Goal: Information Seeking & Learning: Check status

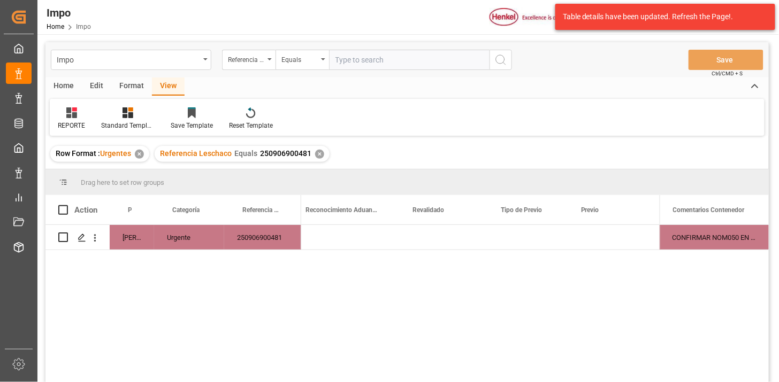
scroll to position [0, 1072]
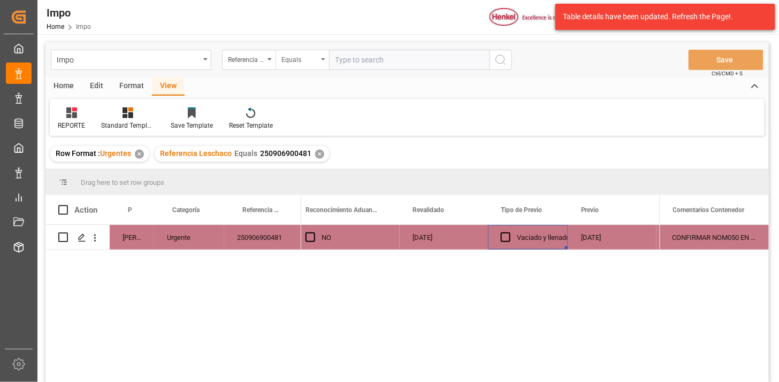
click at [305, 64] on div "Equals" at bounding box center [299, 58] width 36 height 12
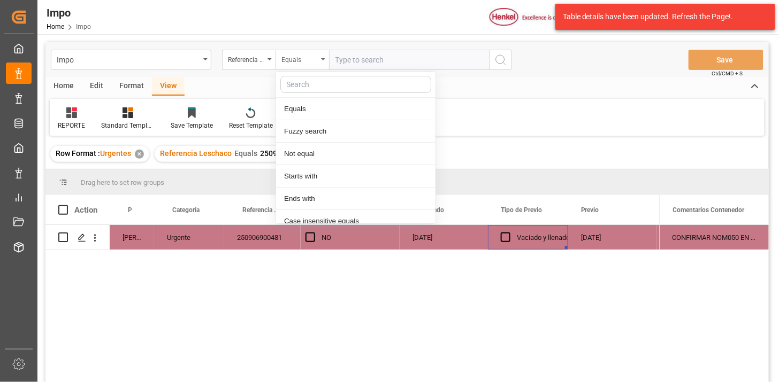
scroll to position [53, 0]
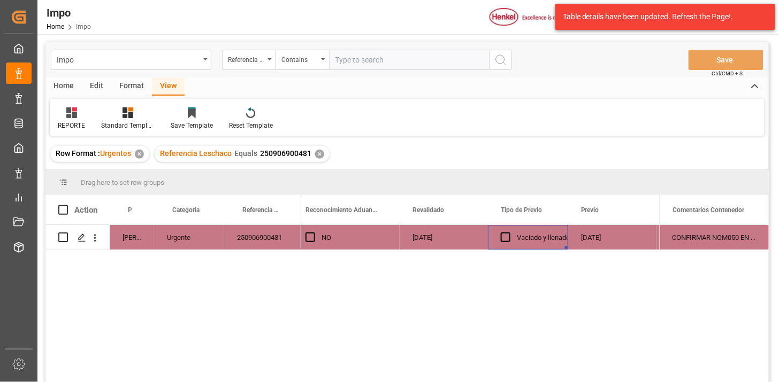
paste input "250906900507 250906900506 250906900505 250906900504"
type input "250906900507,250906900506,250906900505,250906900504"
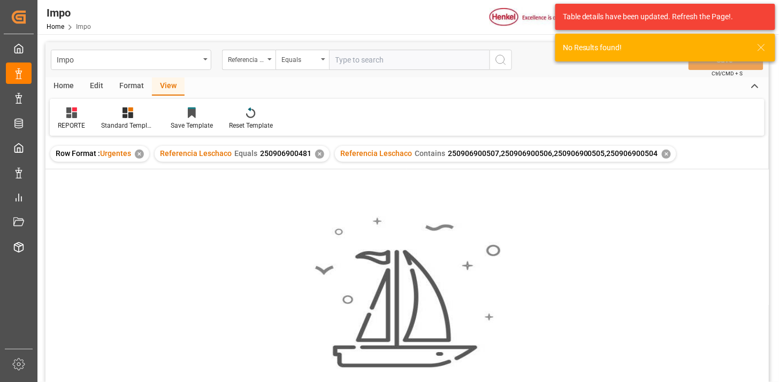
click at [322, 153] on div "✕" at bounding box center [319, 154] width 9 height 9
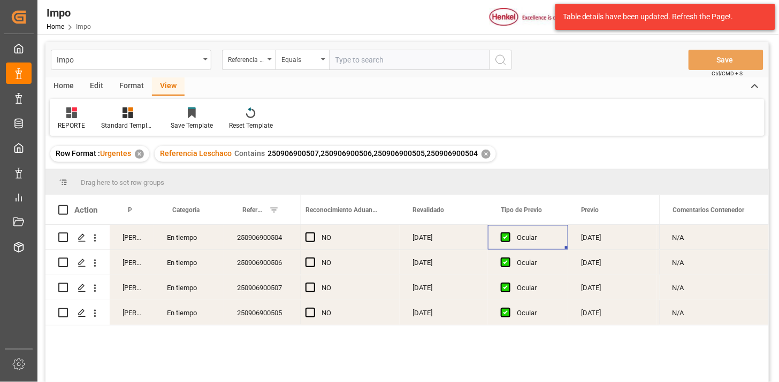
scroll to position [59, 0]
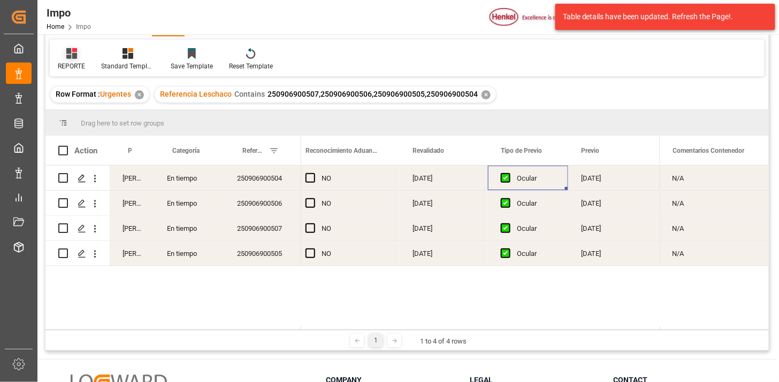
click at [78, 62] on div "REPORTE" at bounding box center [71, 67] width 27 height 10
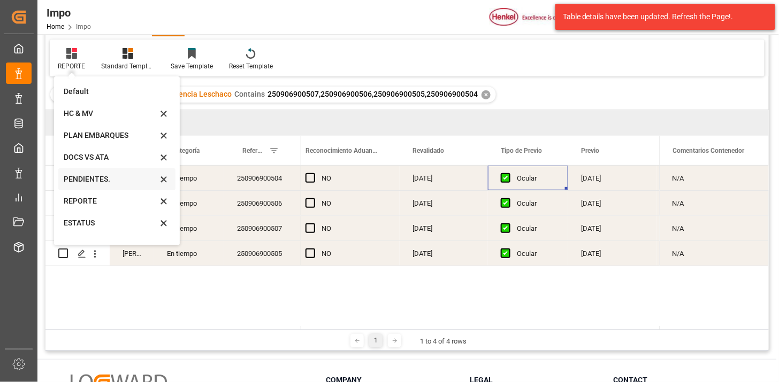
scroll to position [59, 0]
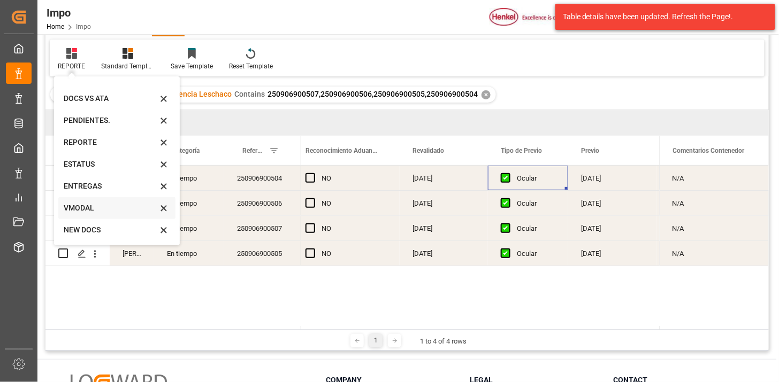
click at [100, 206] on div "VMODAL" at bounding box center [111, 208] width 94 height 11
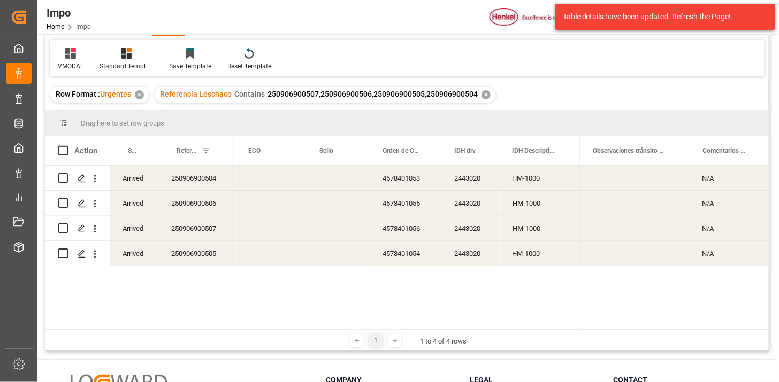
click at [328, 183] on div "Press SPACE to select this row." at bounding box center [338, 178] width 63 height 25
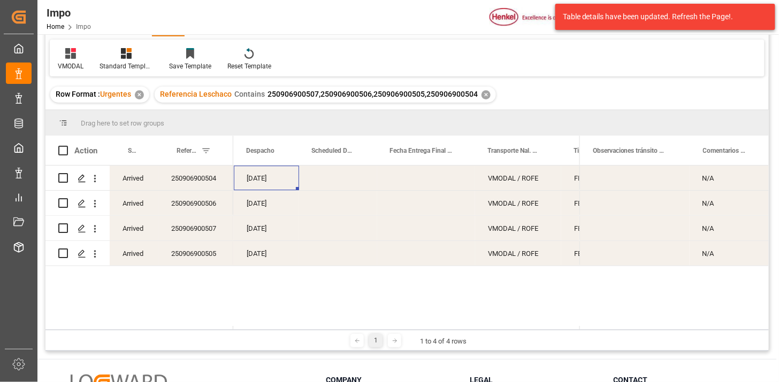
scroll to position [0, 0]
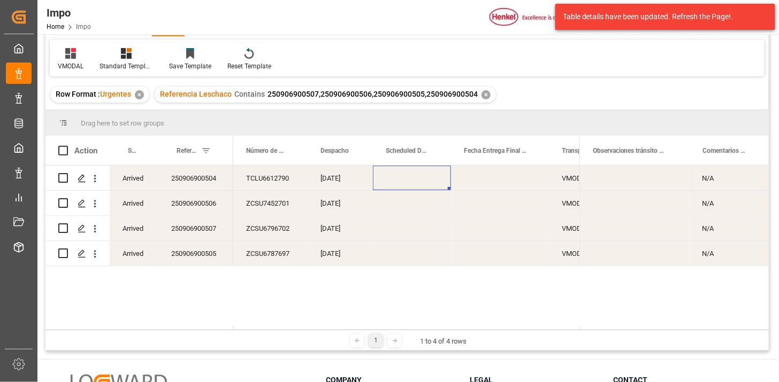
click at [396, 177] on div "Press SPACE to select this row." at bounding box center [412, 178] width 78 height 25
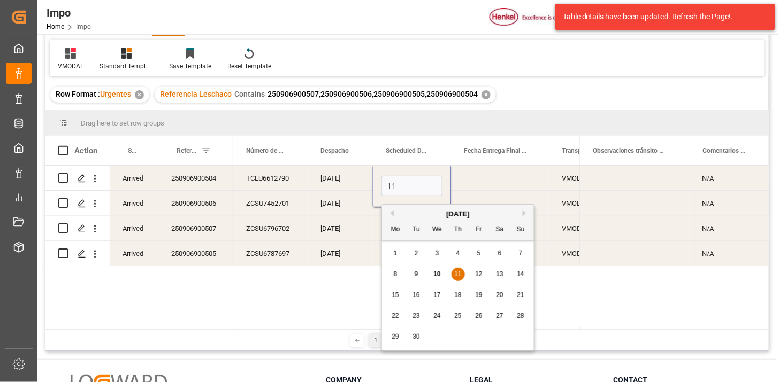
type input "[DATE]"
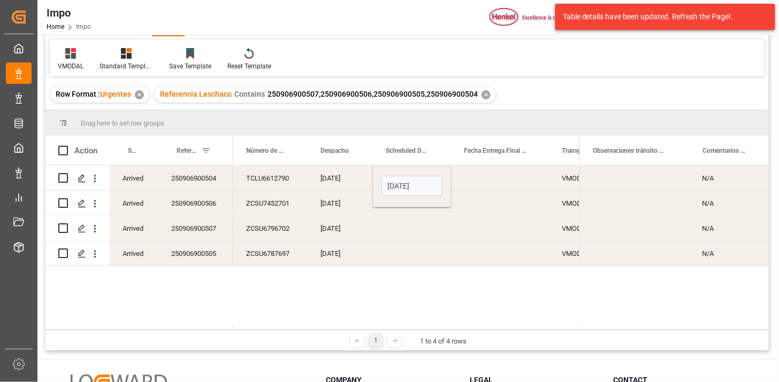
click at [341, 177] on div "[DATE]" at bounding box center [340, 178] width 65 height 25
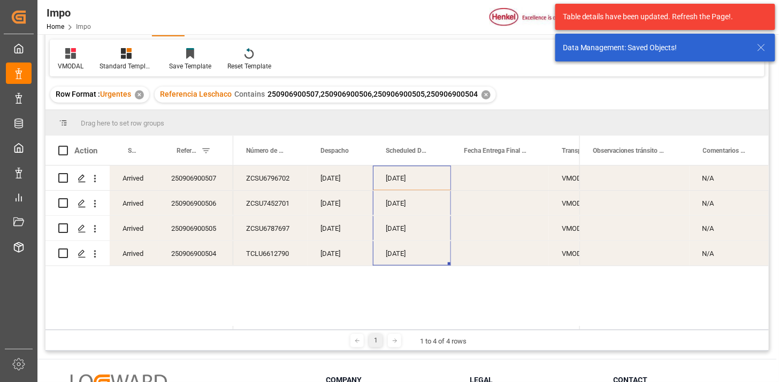
click at [321, 243] on div "[DATE]" at bounding box center [340, 253] width 65 height 25
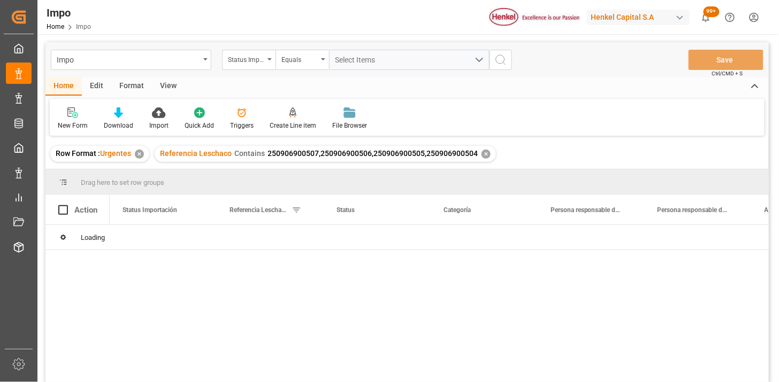
click at [175, 91] on div "View" at bounding box center [168, 87] width 33 height 18
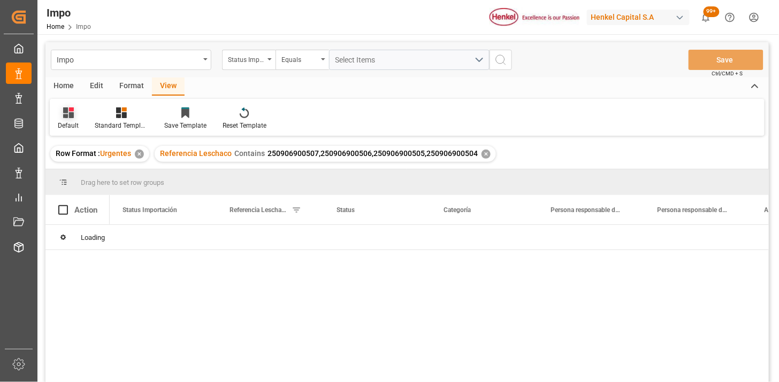
click at [63, 111] on icon at bounding box center [68, 113] width 11 height 11
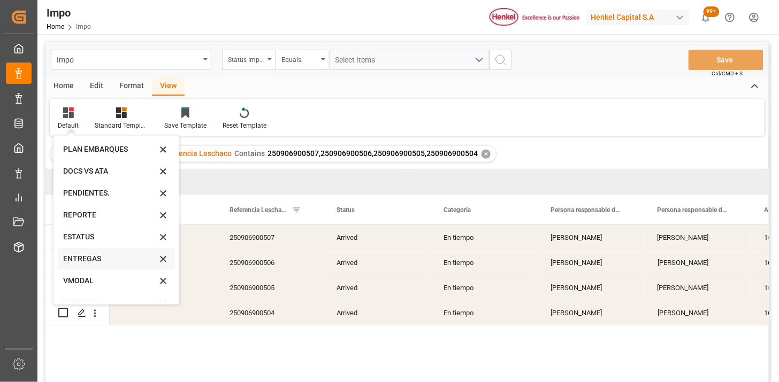
scroll to position [59, 0]
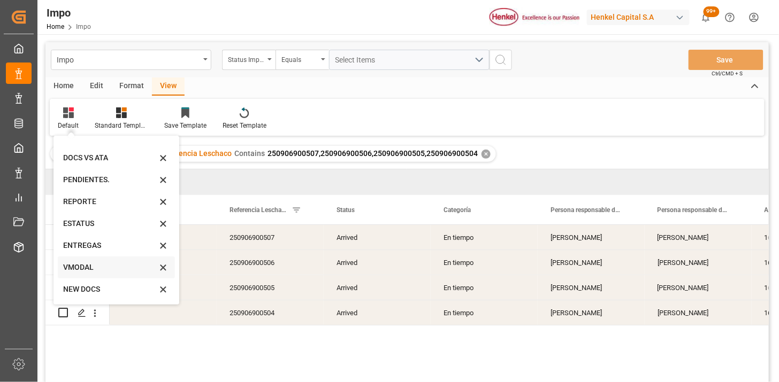
click at [92, 268] on div "VMODAL" at bounding box center [110, 267] width 94 height 11
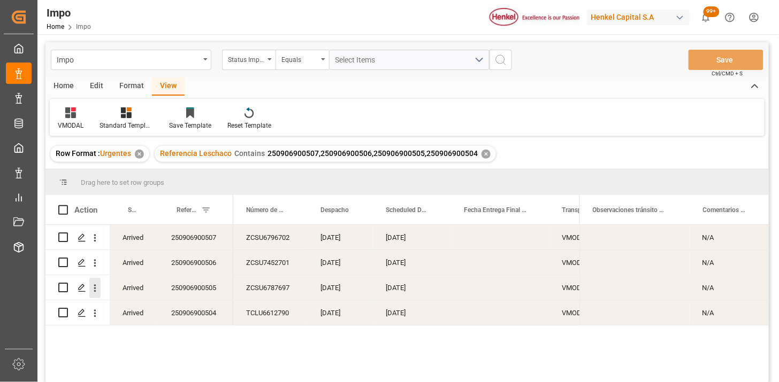
click at [93, 290] on icon "open menu" at bounding box center [94, 288] width 11 height 11
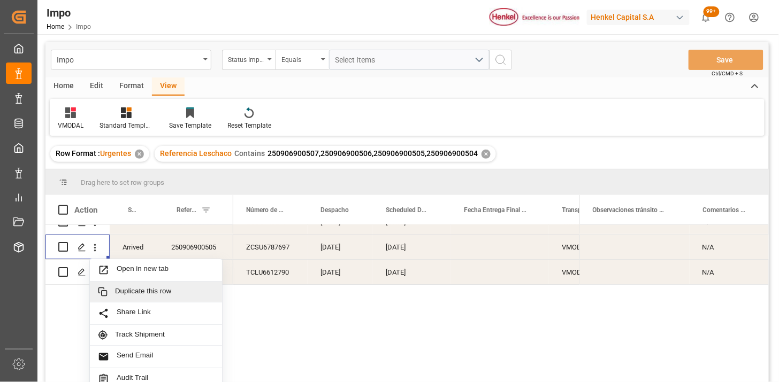
scroll to position [70, 0]
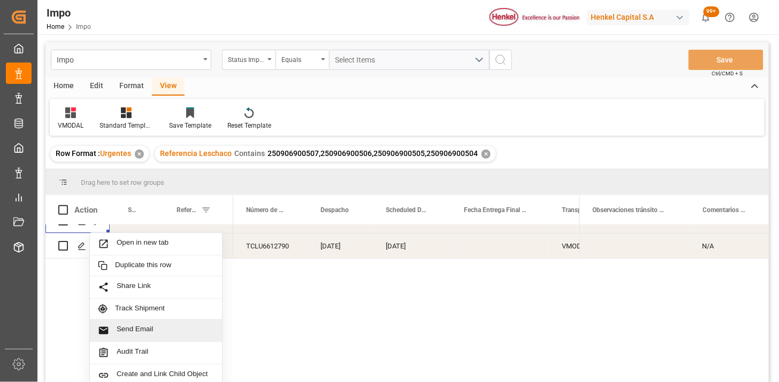
click at [149, 325] on span "Send Email" at bounding box center [165, 330] width 97 height 11
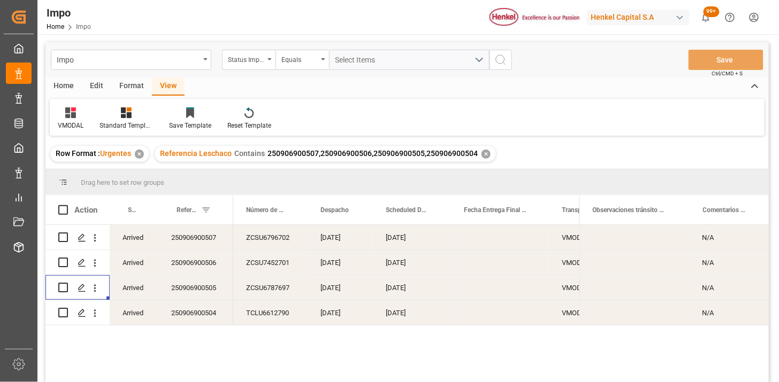
scroll to position [0, 0]
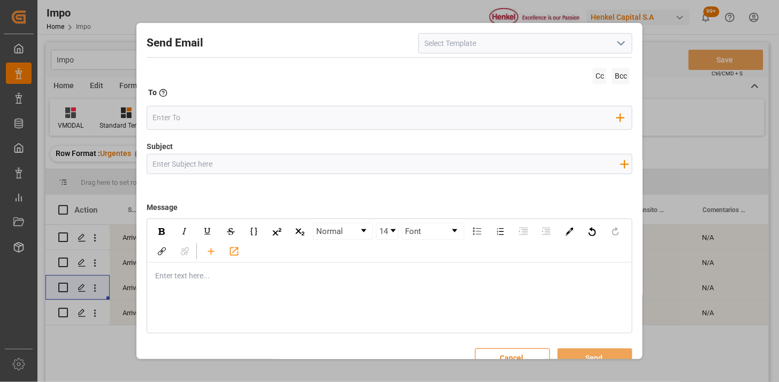
click at [617, 45] on icon "open menu" at bounding box center [621, 43] width 13 height 13
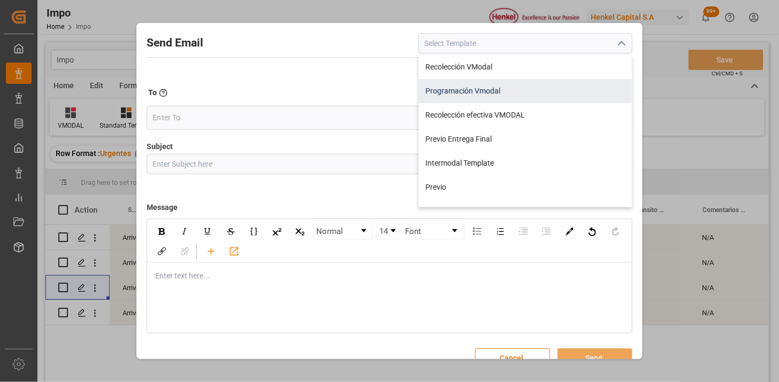
click at [501, 90] on div "Programación Vmodal" at bounding box center [525, 91] width 213 height 24
type input "Programación Vmodal"
type input "PROGRAMACIÓN CARGA {{scheduledDeliveryDate}} || OC {{customerpoDerived}} || {{f…"
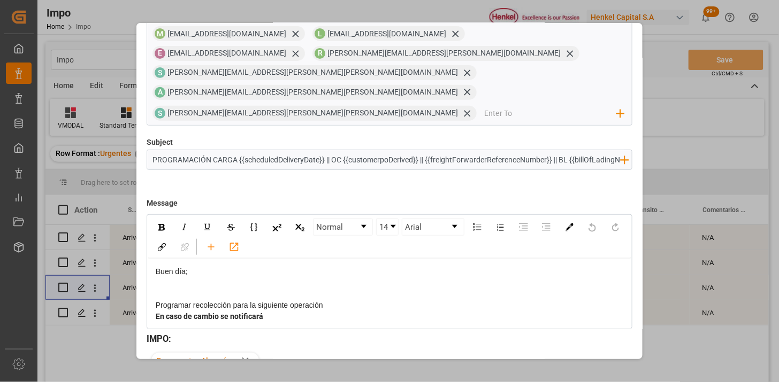
scroll to position [400, 0]
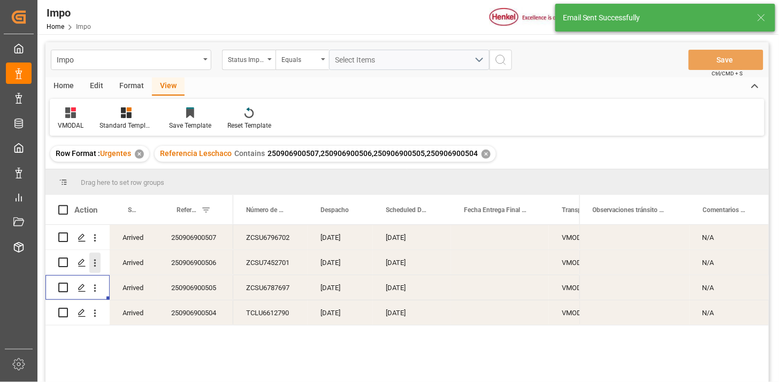
click at [95, 264] on icon "open menu" at bounding box center [94, 263] width 11 height 11
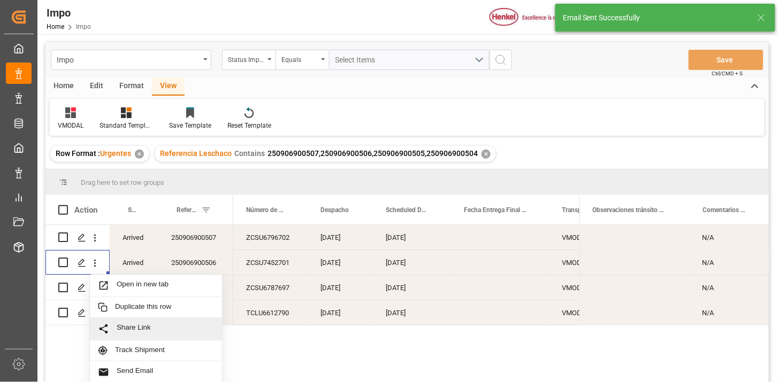
scroll to position [44, 0]
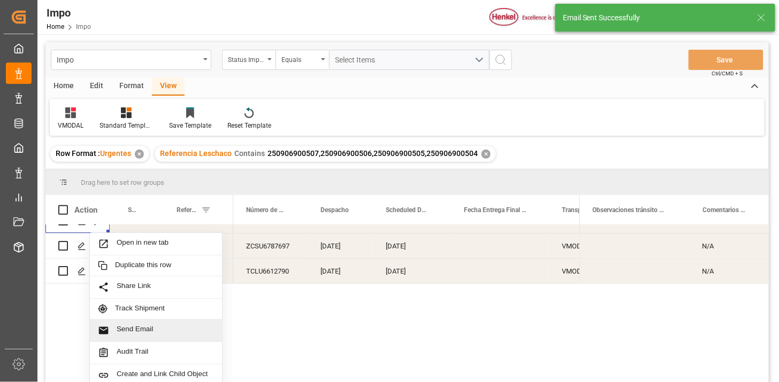
click at [170, 326] on span "Send Email" at bounding box center [165, 330] width 97 height 11
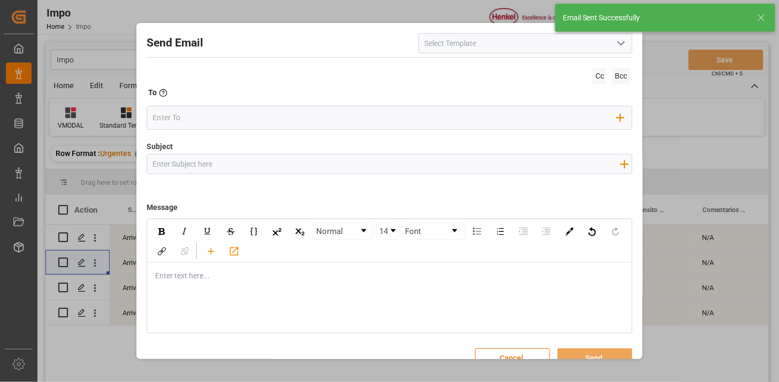
click at [616, 45] on icon "open menu" at bounding box center [621, 43] width 13 height 13
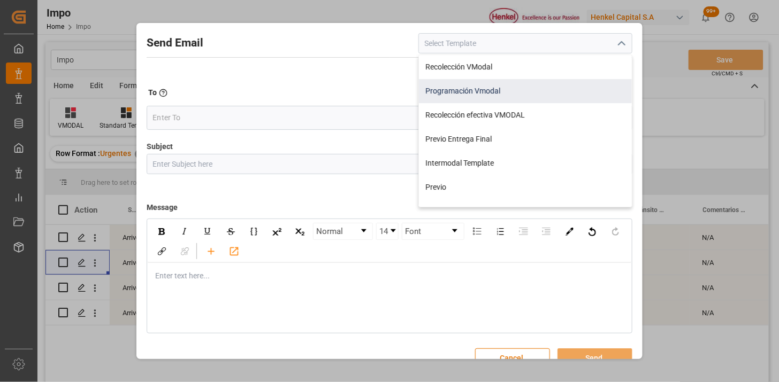
click at [488, 97] on div "Programación Vmodal" at bounding box center [525, 91] width 213 height 24
type input "Programación Vmodal"
type input "PROGRAMACIÓN CARGA {{scheduledDeliveryDate}} || OC {{customerpoDerived}} || {{f…"
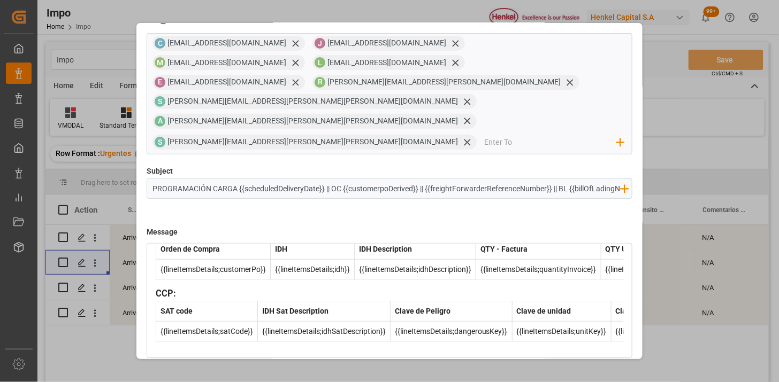
scroll to position [102, 0]
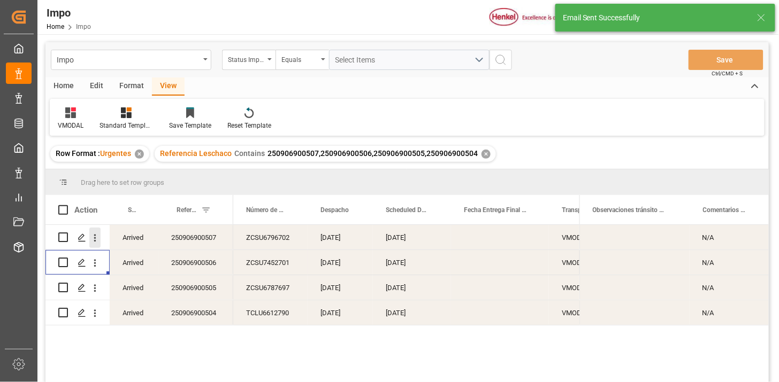
click at [97, 239] on icon "open menu" at bounding box center [94, 238] width 11 height 11
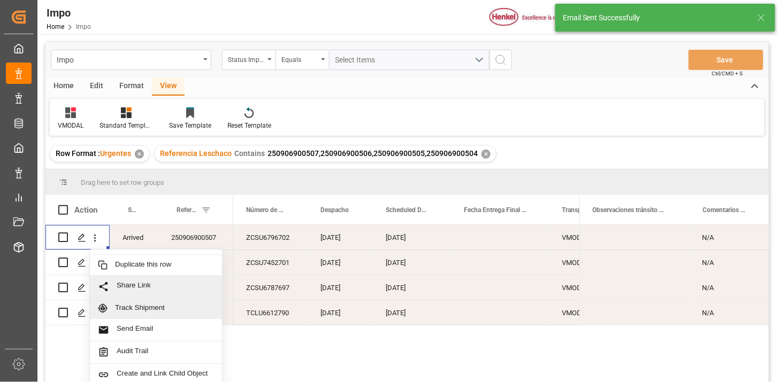
scroll to position [23, 0]
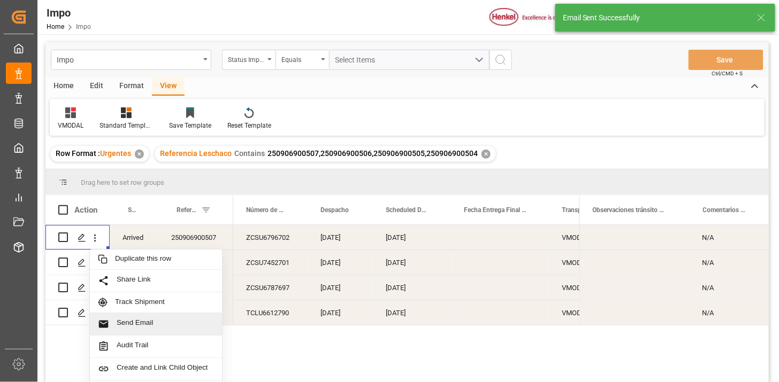
click at [156, 319] on span "Send Email" at bounding box center [165, 324] width 97 height 11
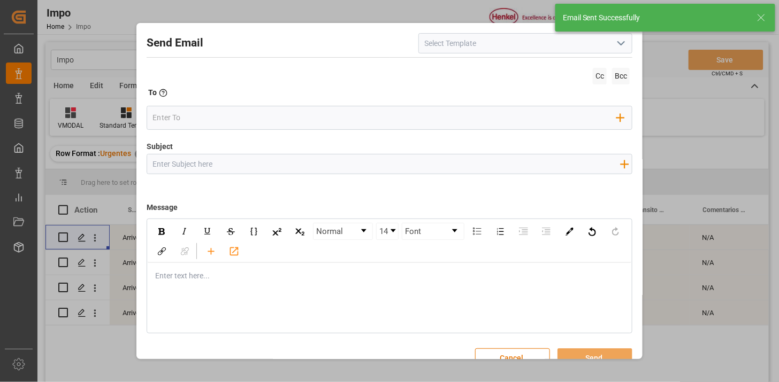
click at [618, 44] on icon "open menu" at bounding box center [621, 43] width 13 height 13
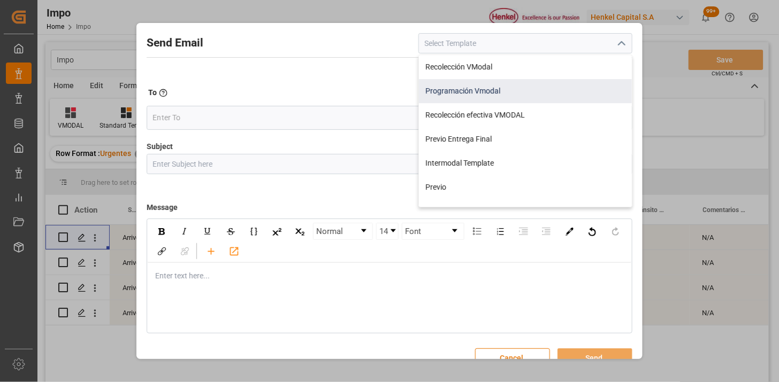
click at [515, 97] on div "Programación Vmodal" at bounding box center [525, 91] width 213 height 24
type input "Programación Vmodal"
type input "PROGRAMACIÓN CARGA {{scheduledDeliveryDate}} || OC {{customerpoDerived}} || {{f…"
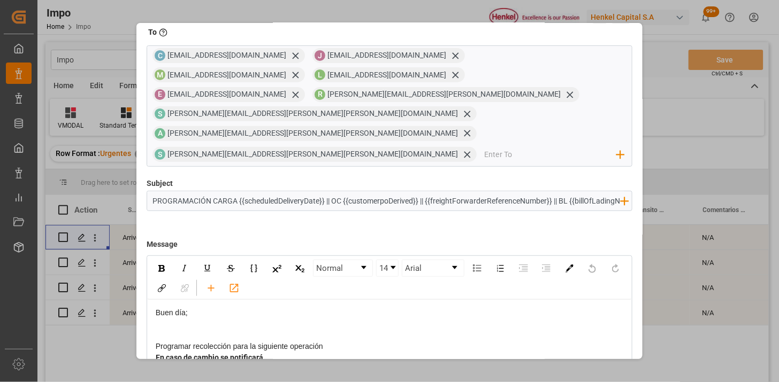
scroll to position [102, 0]
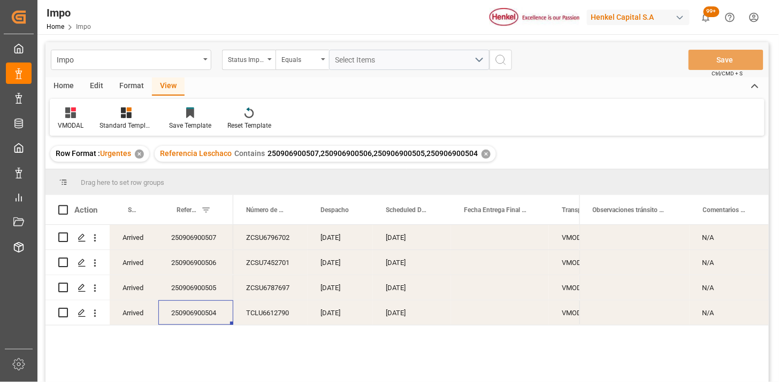
click at [222, 311] on div "250906900504" at bounding box center [195, 313] width 75 height 25
click at [190, 317] on div "250906900504" at bounding box center [195, 313] width 75 height 25
click at [94, 311] on icon "open menu" at bounding box center [94, 313] width 11 height 11
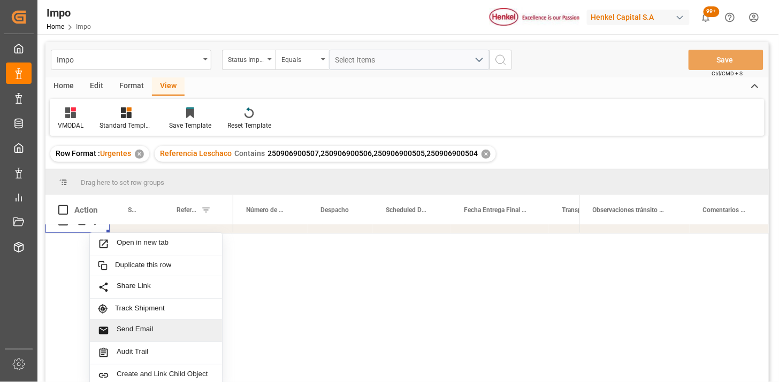
scroll to position [94, 0]
click at [155, 327] on span "Send Email" at bounding box center [165, 330] width 97 height 11
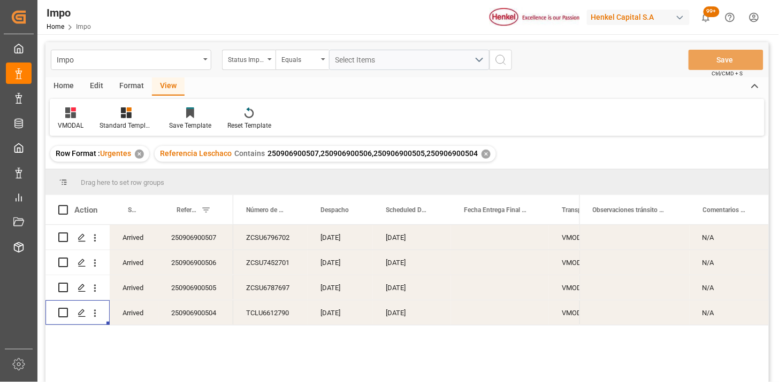
scroll to position [0, 0]
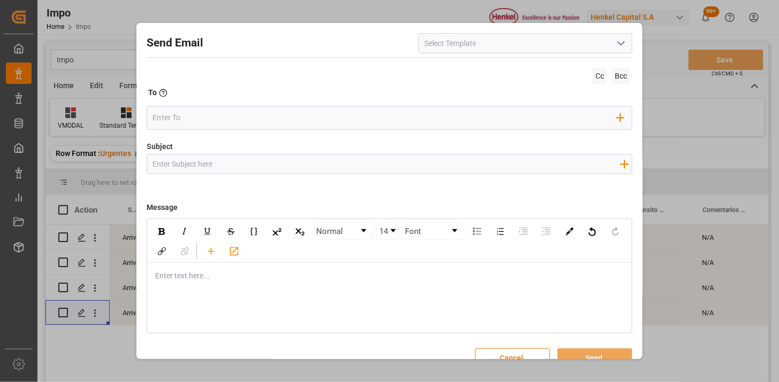
click at [615, 44] on icon "open menu" at bounding box center [621, 43] width 13 height 13
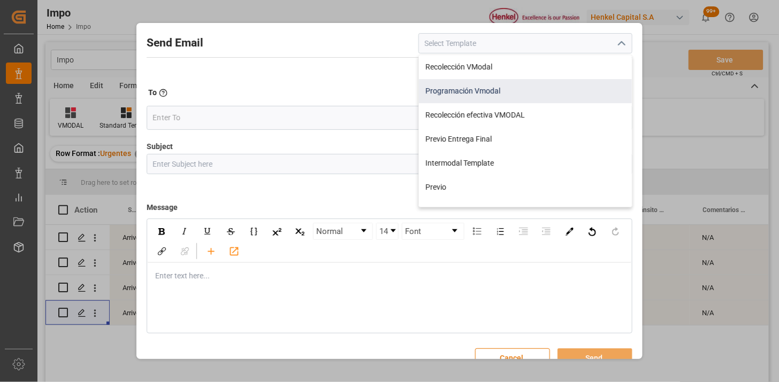
click at [523, 95] on div "Programación Vmodal" at bounding box center [525, 91] width 213 height 24
type input "Programación Vmodal"
type input "PROGRAMACIÓN CARGA {{scheduledDeliveryDate}} || OC {{customerpoDerived}} || {{f…"
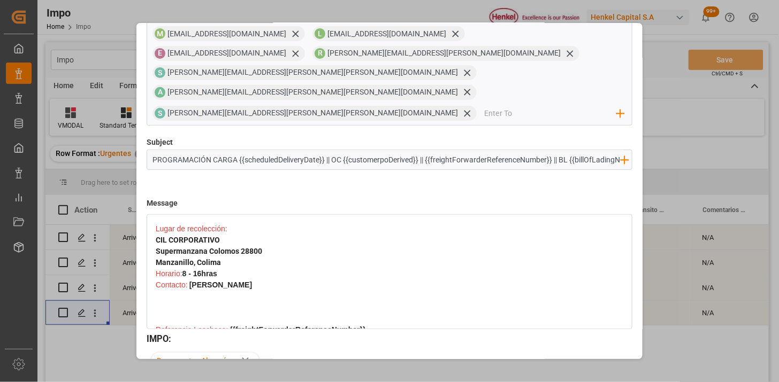
scroll to position [400, 0]
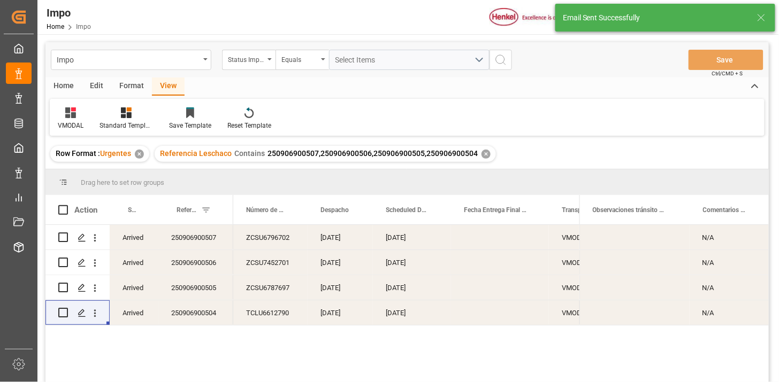
click at [484, 153] on div "✕" at bounding box center [485, 154] width 9 height 9
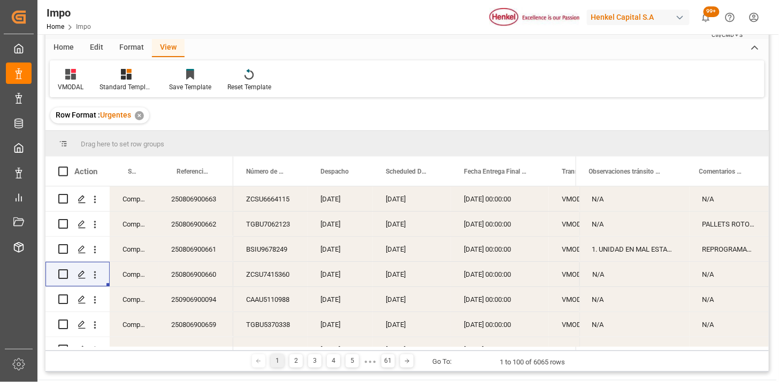
scroll to position [59, 0]
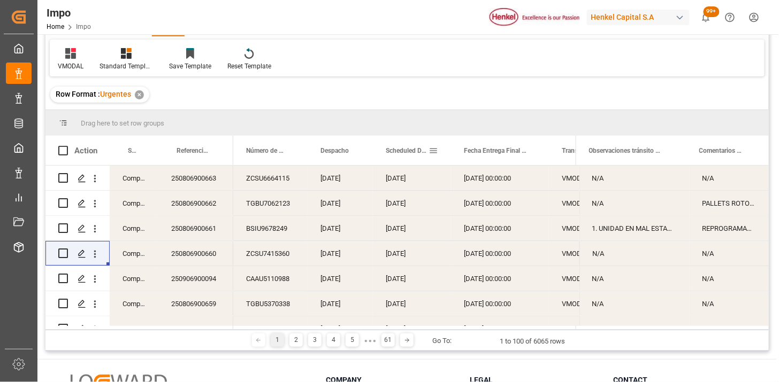
click at [434, 151] on span at bounding box center [433, 151] width 10 height 10
click at [357, 151] on span at bounding box center [355, 151] width 10 height 10
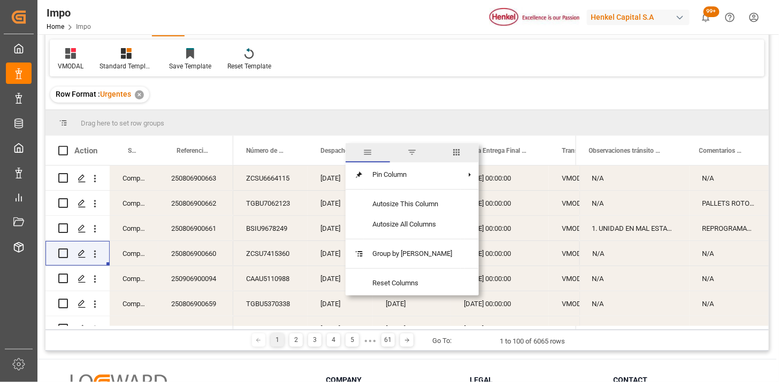
click at [407, 156] on span "filter" at bounding box center [412, 153] width 10 height 10
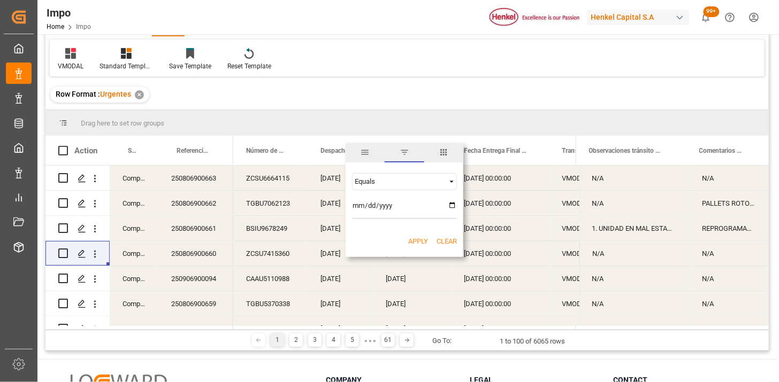
click at [398, 185] on div "Equals" at bounding box center [400, 182] width 90 height 8
click at [401, 183] on div "Equals" at bounding box center [400, 182] width 90 height 8
click at [355, 206] on input "date" at bounding box center [404, 208] width 105 height 21
type input "2025-09-10"
click at [416, 239] on button "Apply" at bounding box center [418, 241] width 20 height 11
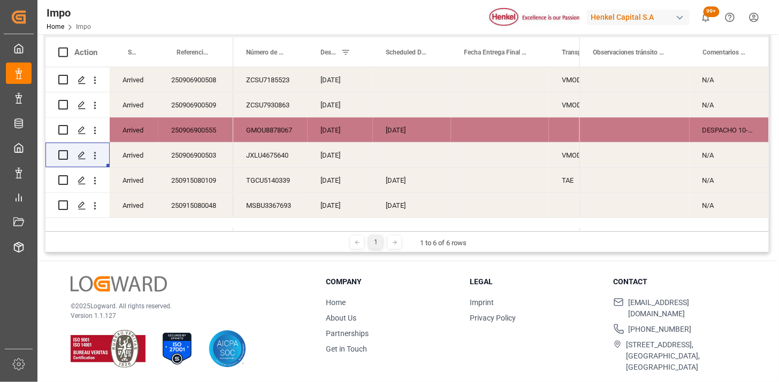
scroll to position [98, 0]
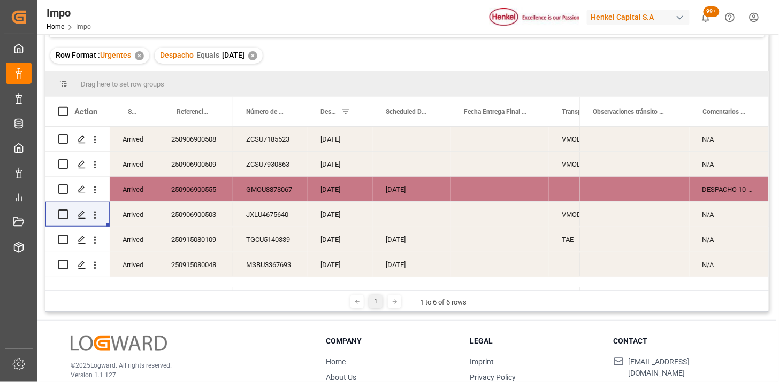
click at [504, 144] on div "Press SPACE to select this row." at bounding box center [500, 139] width 98 height 25
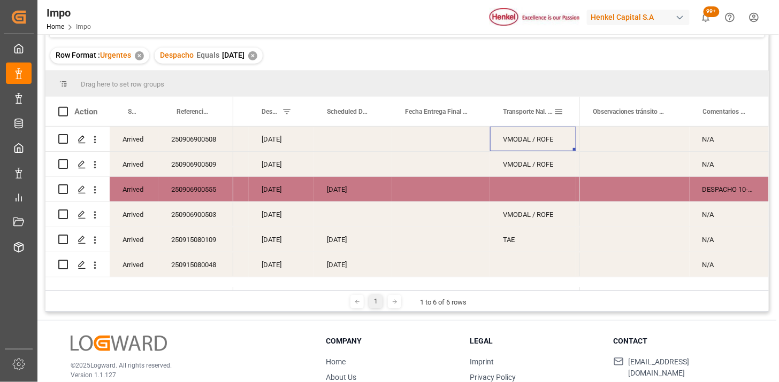
click at [559, 114] on span at bounding box center [559, 112] width 10 height 10
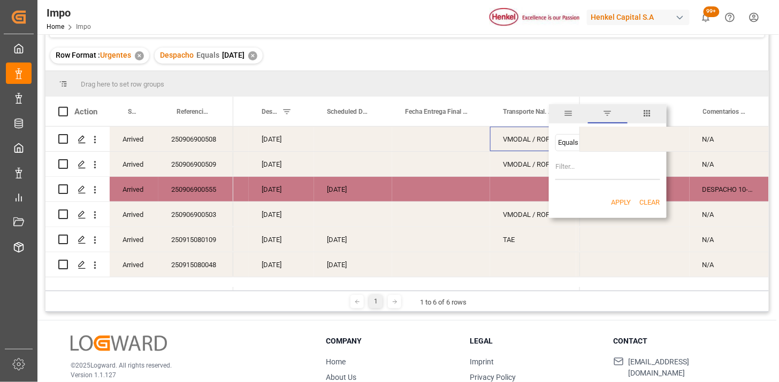
click at [609, 113] on span "filter" at bounding box center [608, 114] width 10 height 10
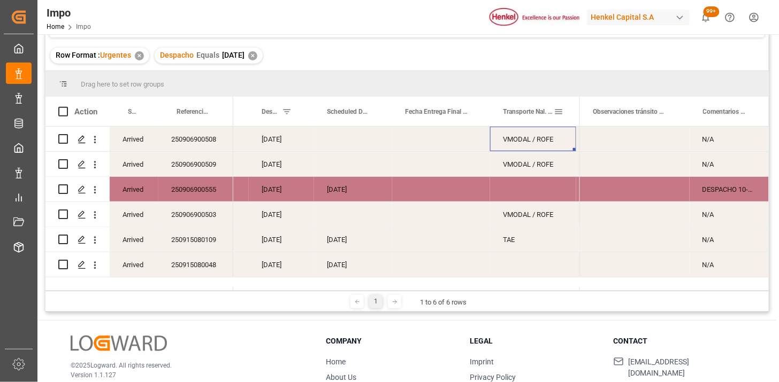
click at [560, 114] on span at bounding box center [559, 112] width 10 height 10
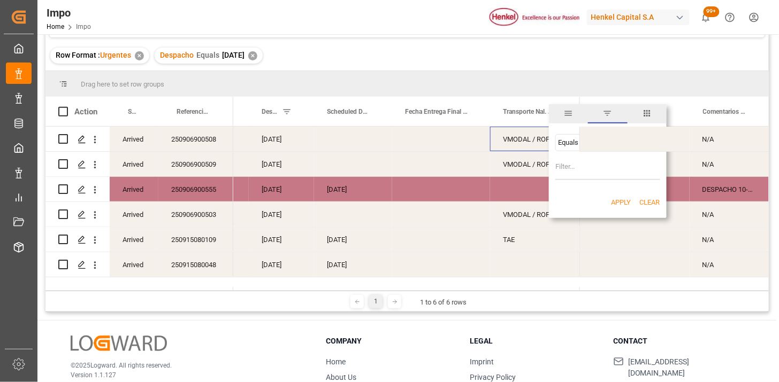
click at [562, 141] on div "Equals" at bounding box center [603, 143] width 90 height 8
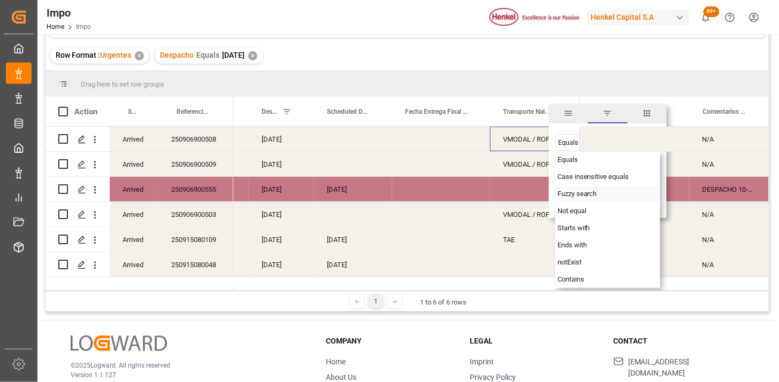
click at [565, 191] on span "Fuzzy search" at bounding box center [577, 194] width 40 height 8
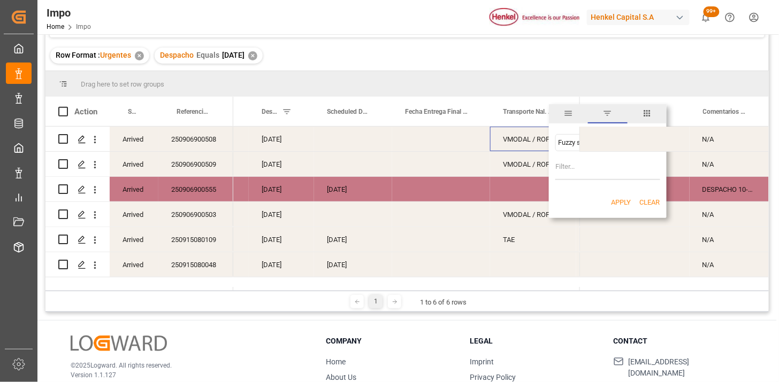
click at [562, 170] on input "Filter Value" at bounding box center [607, 169] width 105 height 21
type input "VMODAL"
click at [617, 197] on button "Apply" at bounding box center [621, 202] width 20 height 11
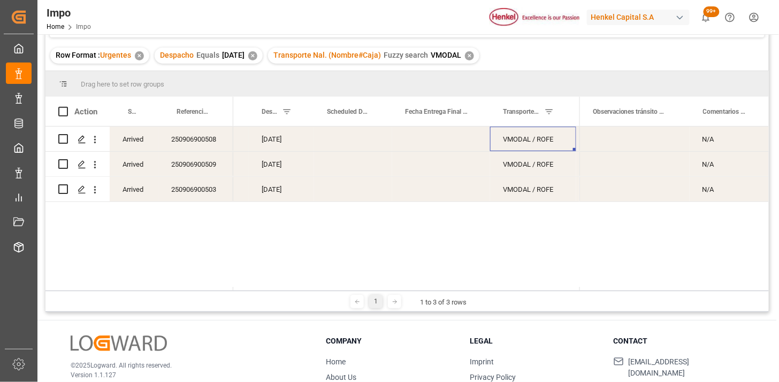
click at [434, 143] on div "Press SPACE to select this row." at bounding box center [441, 139] width 98 height 25
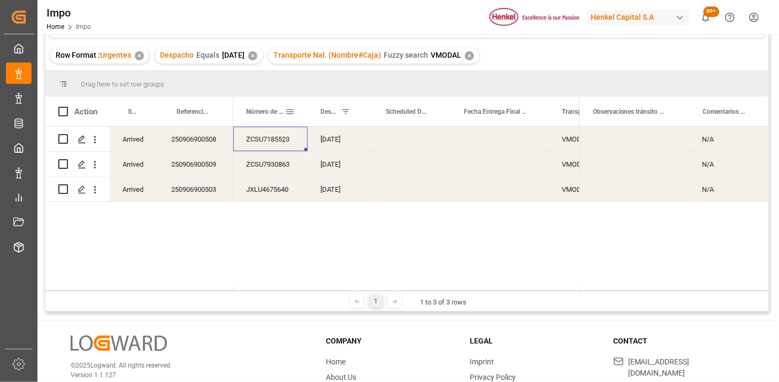
click at [289, 111] on span at bounding box center [290, 112] width 10 height 10
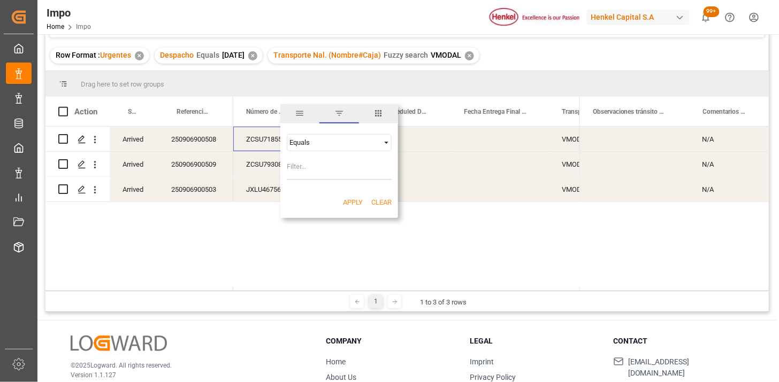
click at [381, 112] on span "columns" at bounding box center [378, 114] width 10 height 10
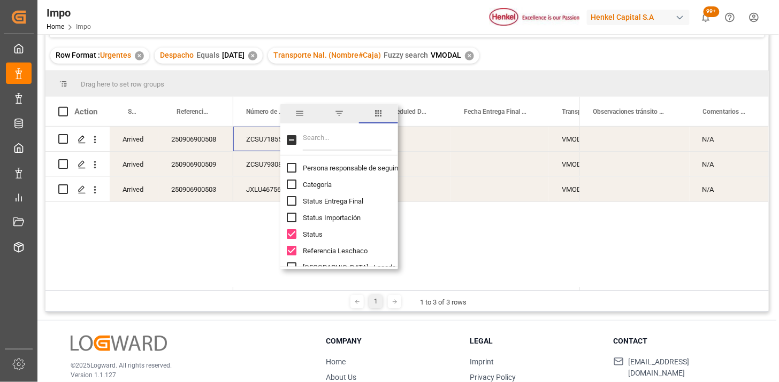
click at [374, 138] on input "Filter Columns Input" at bounding box center [347, 139] width 89 height 21
type input "E"
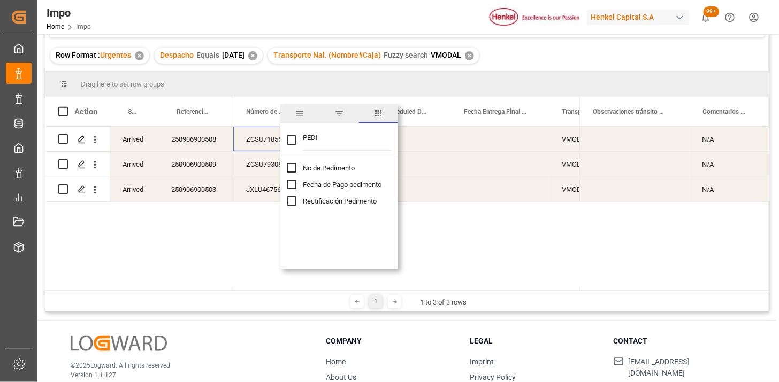
type input "PEDI"
click at [333, 172] on span "No de Pedimento" at bounding box center [329, 168] width 52 height 8
checkbox input "false"
checkbox input "true"
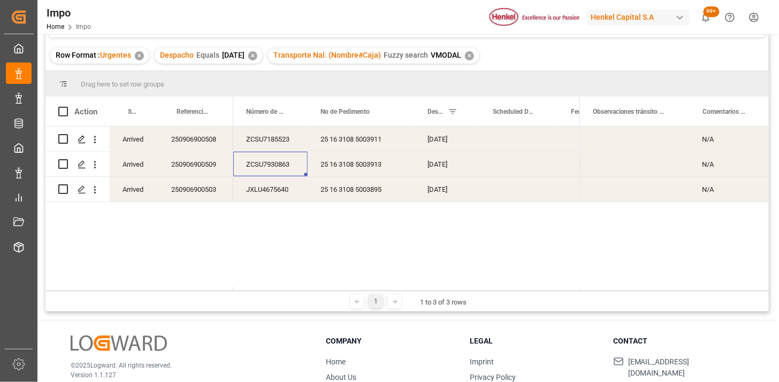
click at [251, 166] on div "ZCSU7930863" at bounding box center [270, 164] width 74 height 25
click at [358, 168] on div "25 16 3108 5003913" at bounding box center [361, 164] width 107 height 25
click at [277, 191] on div "JXLU4675640" at bounding box center [270, 189] width 74 height 25
click at [348, 196] on div "25 16 3108 5003895" at bounding box center [361, 189] width 107 height 25
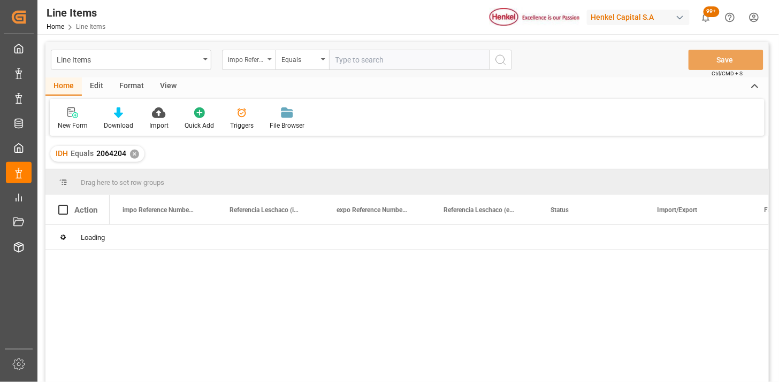
click at [251, 60] on div "impo Reference Number WF" at bounding box center [246, 58] width 36 height 12
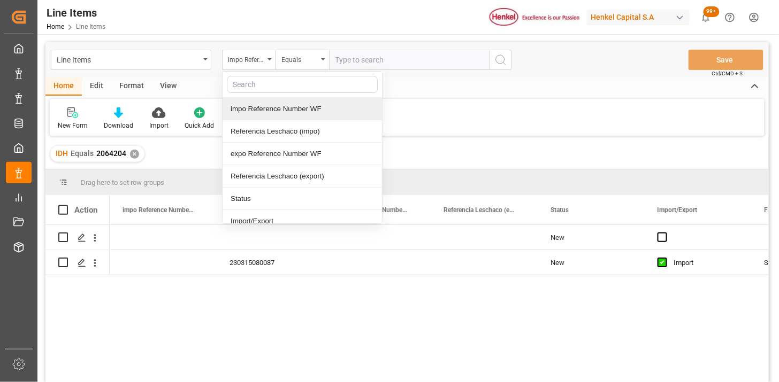
click at [264, 89] on input "text" at bounding box center [302, 84] width 151 height 17
type input "IDH"
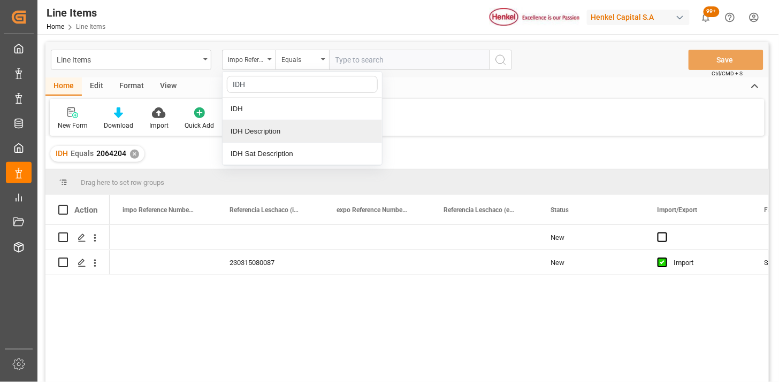
drag, startPoint x: 271, startPoint y: 125, endPoint x: 277, endPoint y: 114, distance: 12.5
click at [271, 126] on div "IDH Description" at bounding box center [302, 131] width 159 height 22
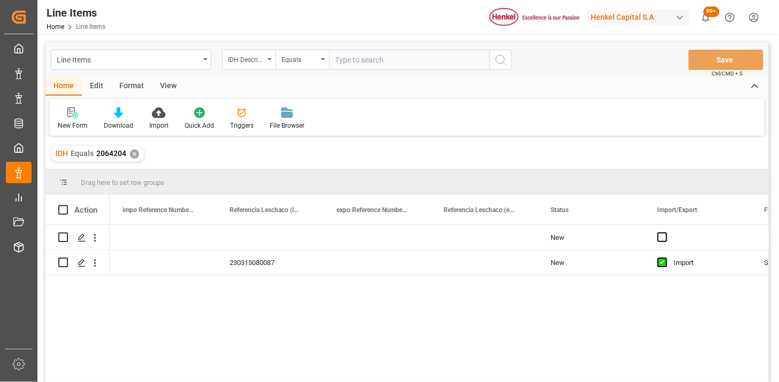
click at [355, 56] on input "text" at bounding box center [409, 60] width 160 height 20
paste input "2858998"
type input "2858998"
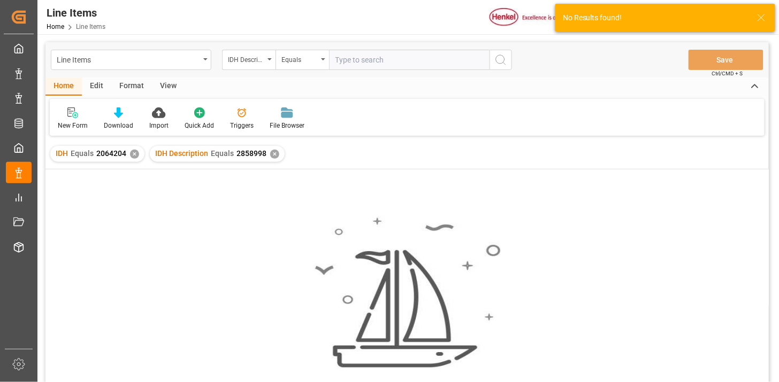
click at [131, 156] on div "✕" at bounding box center [134, 154] width 9 height 9
click at [257, 65] on div "IDH Description" at bounding box center [248, 60] width 53 height 20
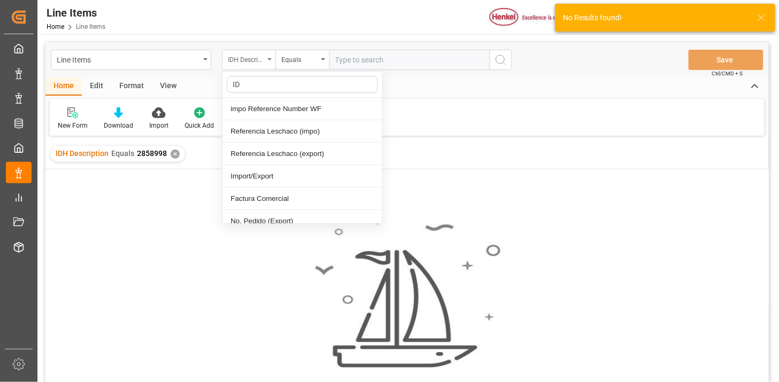
type input "IDH"
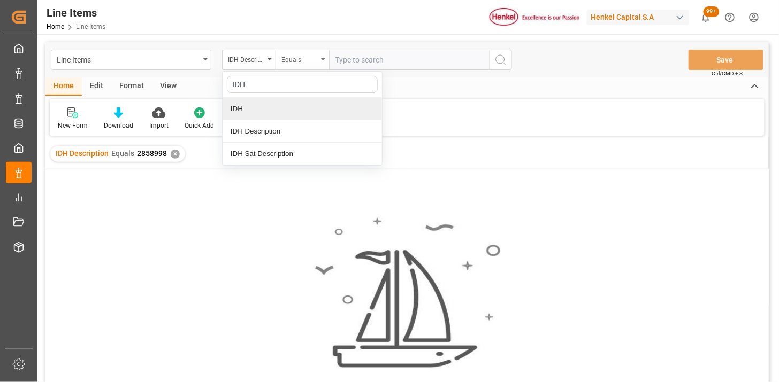
drag, startPoint x: 260, startPoint y: 107, endPoint x: 321, endPoint y: 67, distance: 72.5
click at [261, 107] on div "IDH" at bounding box center [302, 109] width 159 height 22
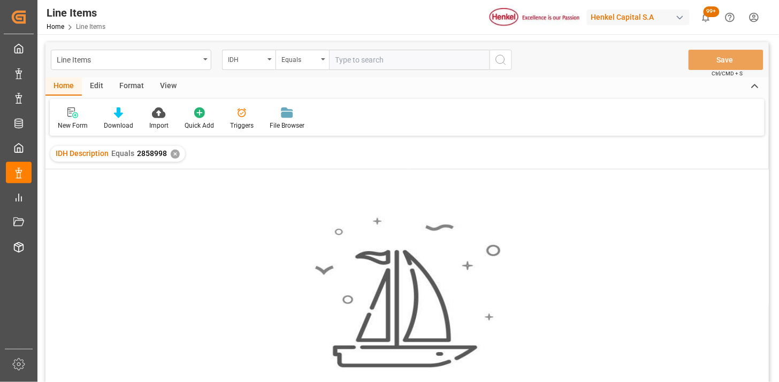
drag, startPoint x: 328, startPoint y: 63, endPoint x: 346, endPoint y: 55, distance: 19.4
click at [331, 62] on div "IDH Equals" at bounding box center [367, 60] width 290 height 20
click at [347, 55] on input "text" at bounding box center [409, 60] width 160 height 20
paste input "2858998"
type input "2858998"
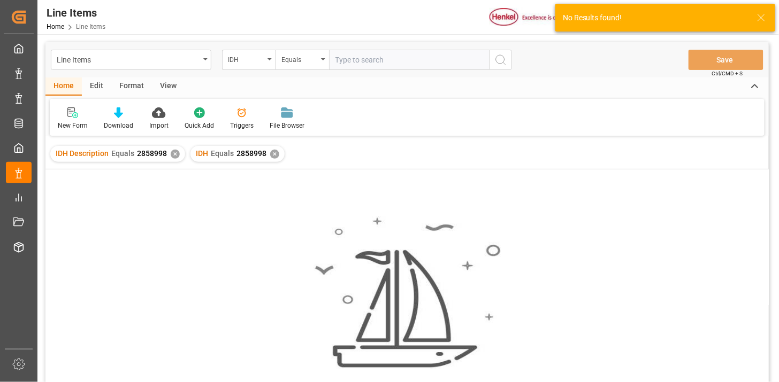
click at [174, 154] on div "✕" at bounding box center [175, 154] width 9 height 9
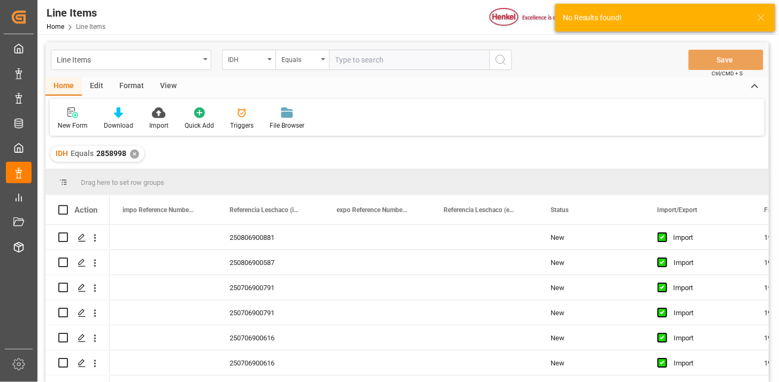
click at [177, 91] on div "View" at bounding box center [168, 87] width 33 height 18
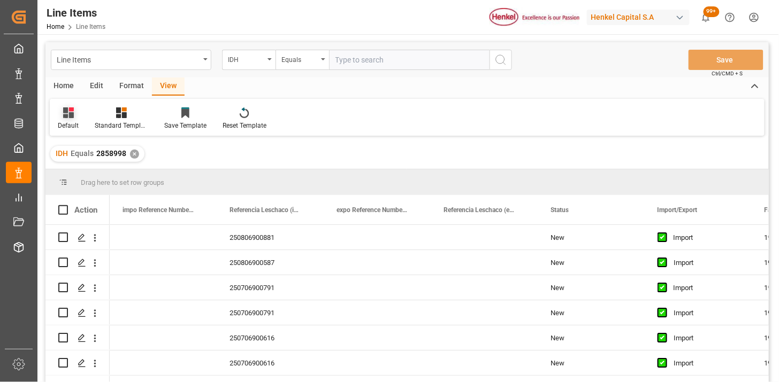
drag, startPoint x: 70, startPoint y: 118, endPoint x: 75, endPoint y: 125, distance: 9.2
click at [70, 117] on icon at bounding box center [68, 113] width 11 height 11
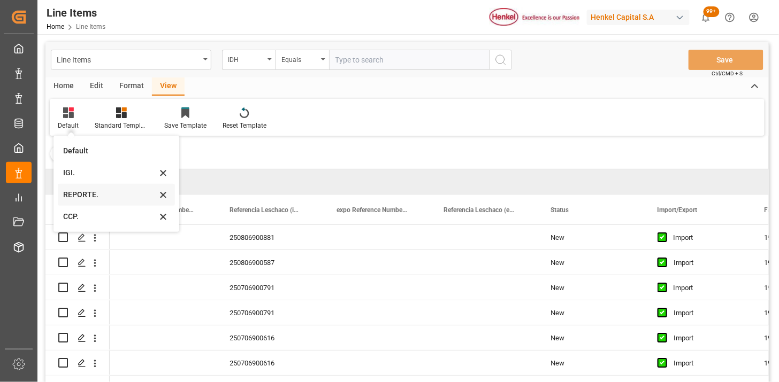
click at [92, 196] on div "REPORTE." at bounding box center [110, 194] width 94 height 11
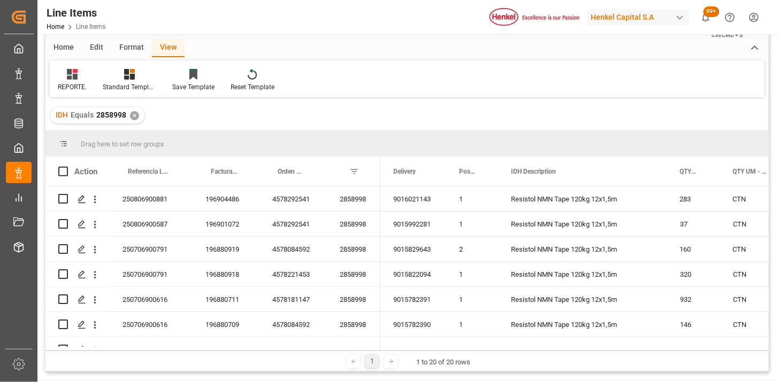
scroll to position [59, 0]
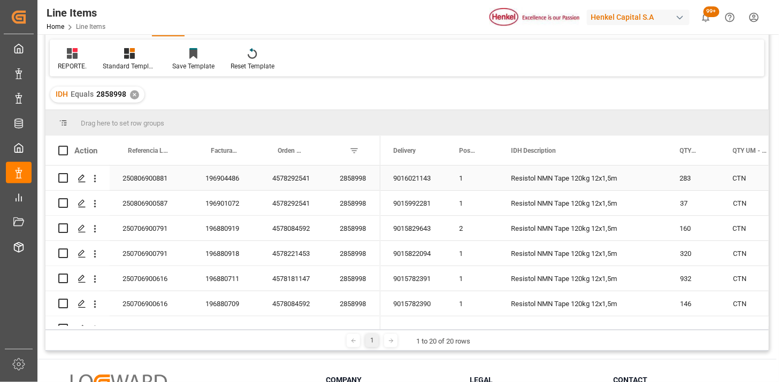
click at [150, 182] on div "250806900881" at bounding box center [151, 178] width 83 height 25
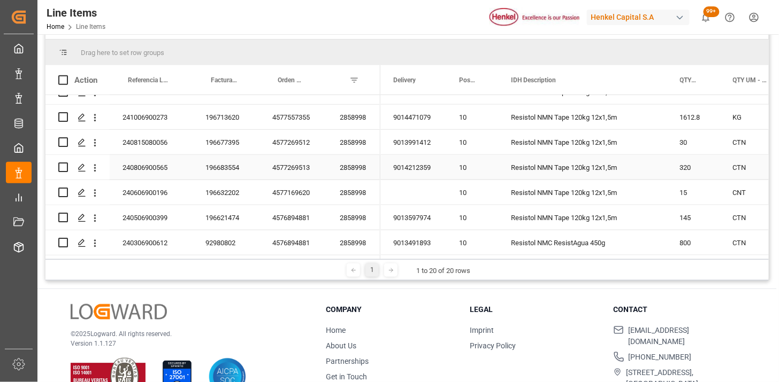
scroll to position [158, 0]
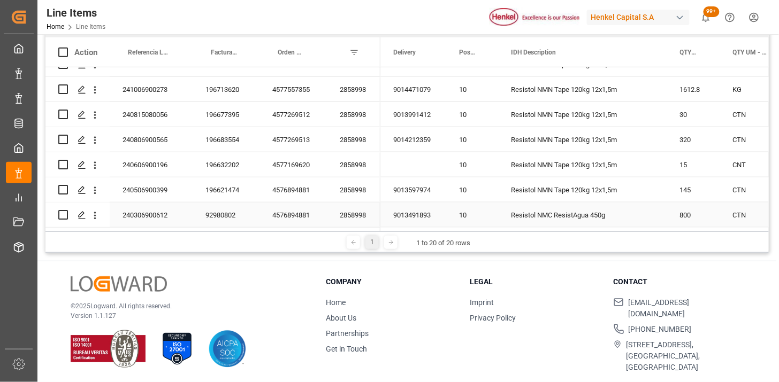
click at [155, 214] on div "240306900612" at bounding box center [151, 215] width 83 height 25
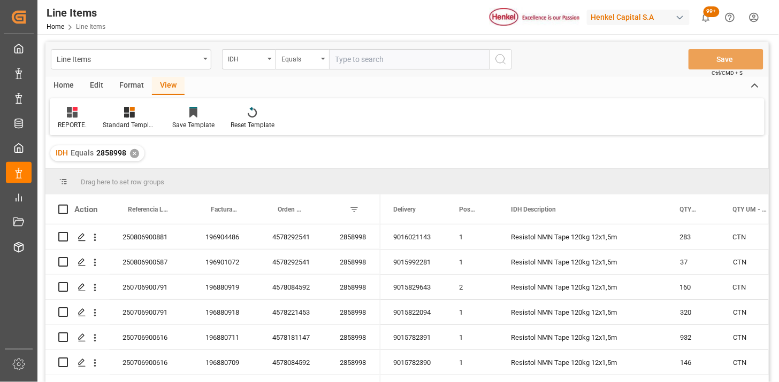
scroll to position [0, 0]
click at [399, 70] on input "text" at bounding box center [409, 60] width 160 height 20
paste input "2858999"
type input "2858999"
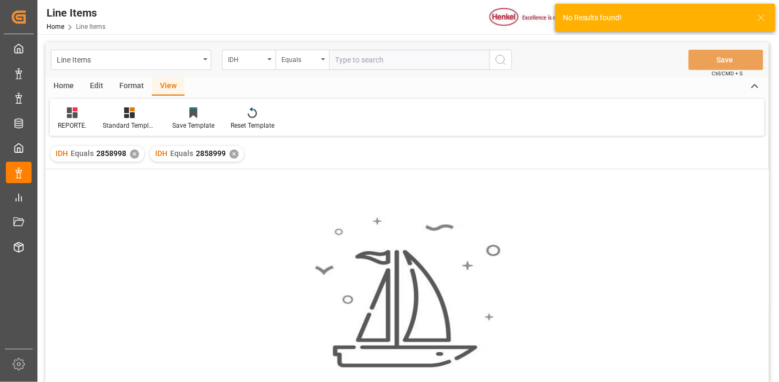
click at [133, 157] on div "✕" at bounding box center [134, 154] width 9 height 9
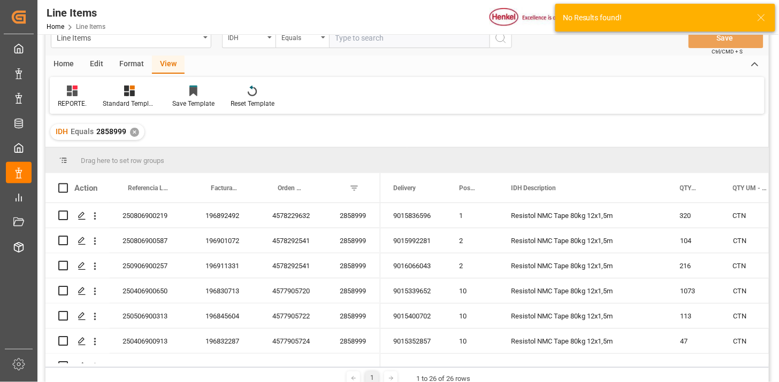
scroll to position [59, 0]
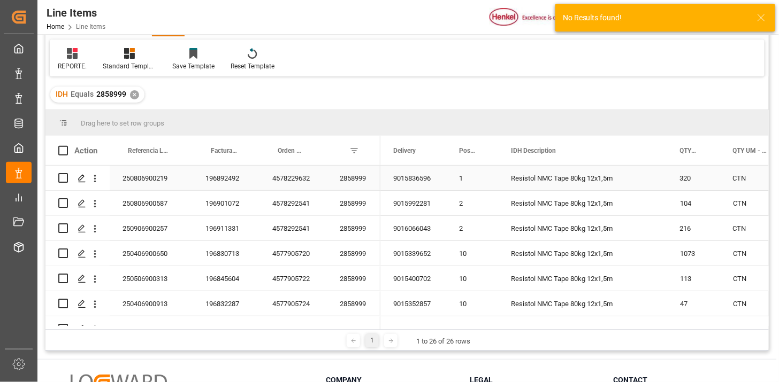
click at [158, 184] on div "250806900219" at bounding box center [151, 178] width 83 height 25
